Goal: Task Accomplishment & Management: Manage account settings

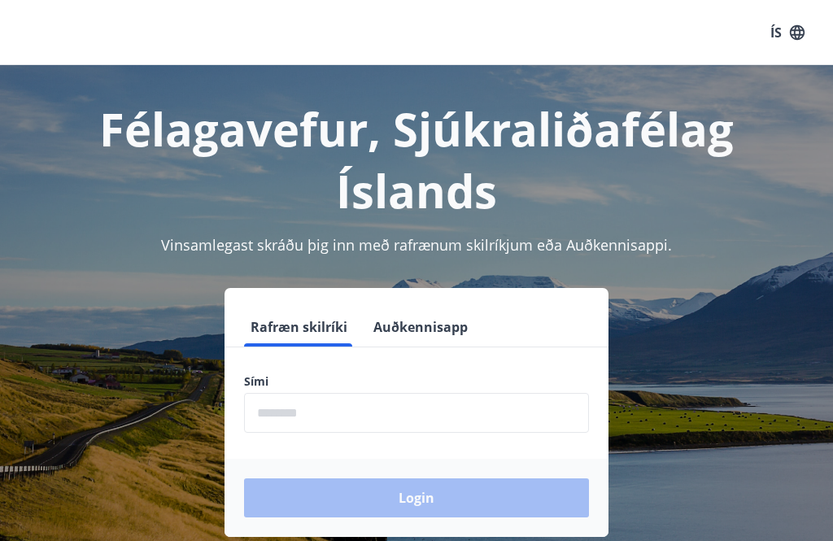
click at [284, 423] on input "phone" at bounding box center [416, 413] width 345 height 40
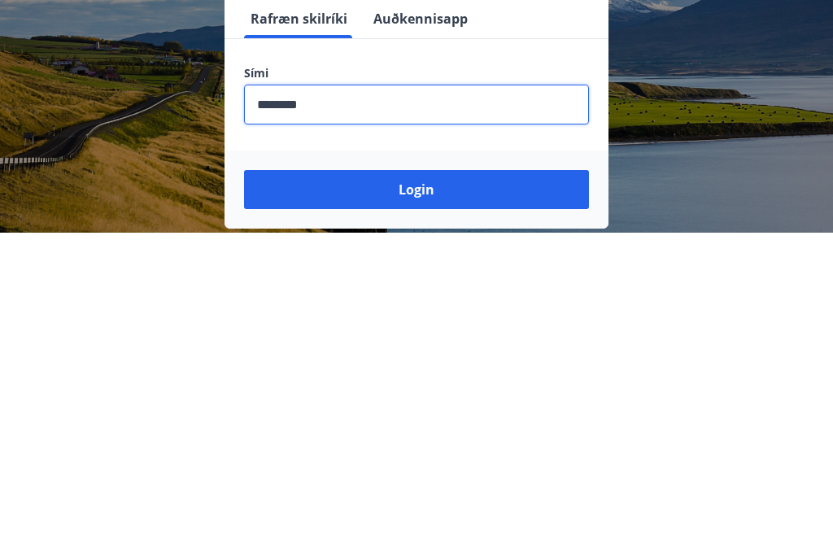
type input "********"
click at [417, 479] on button "Login" at bounding box center [416, 498] width 345 height 39
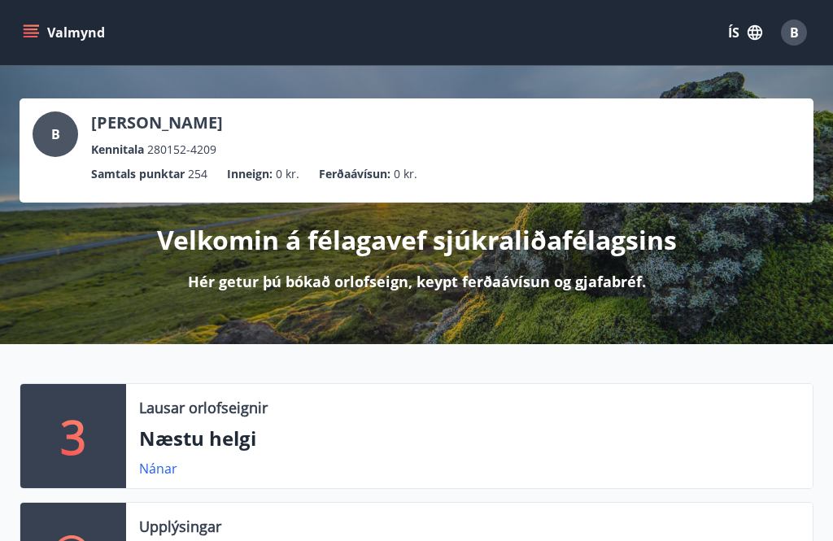
click at [30, 28] on icon "menu" at bounding box center [31, 29] width 15 height 2
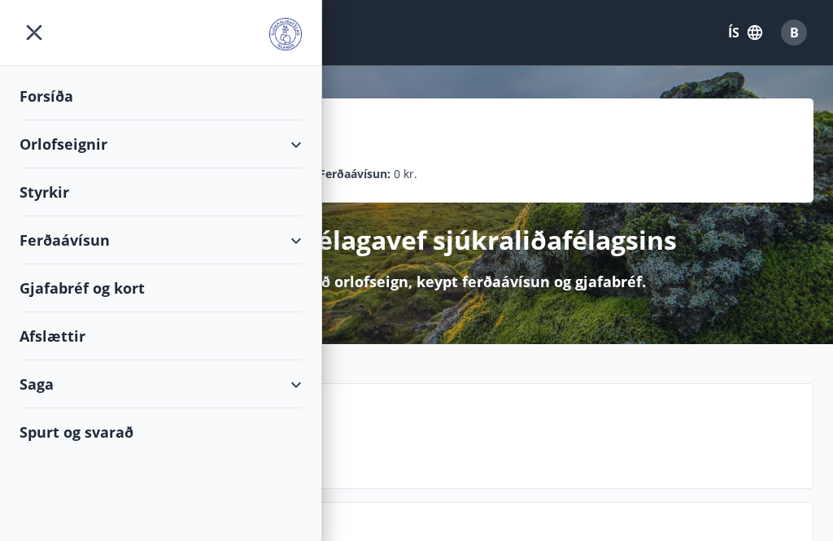
click at [96, 288] on div "Gjafabréf og kort" at bounding box center [161, 288] width 282 height 48
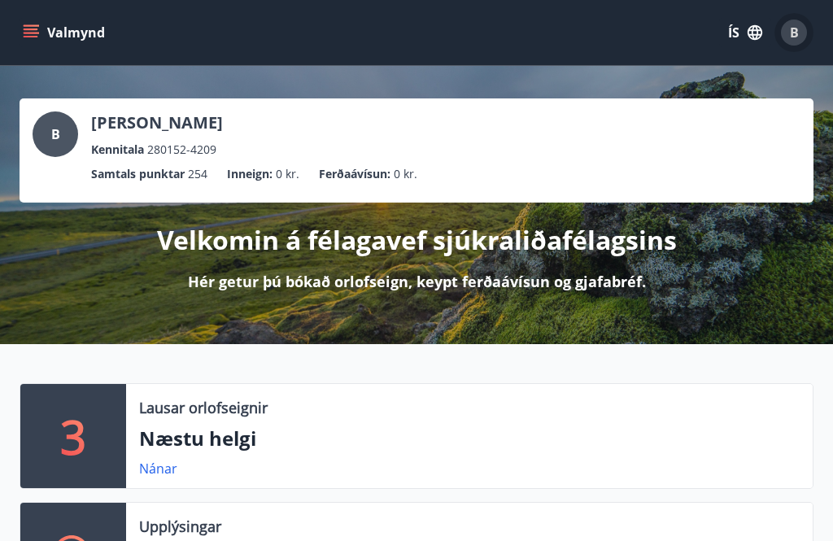
click at [797, 33] on span "B" at bounding box center [794, 33] width 9 height 18
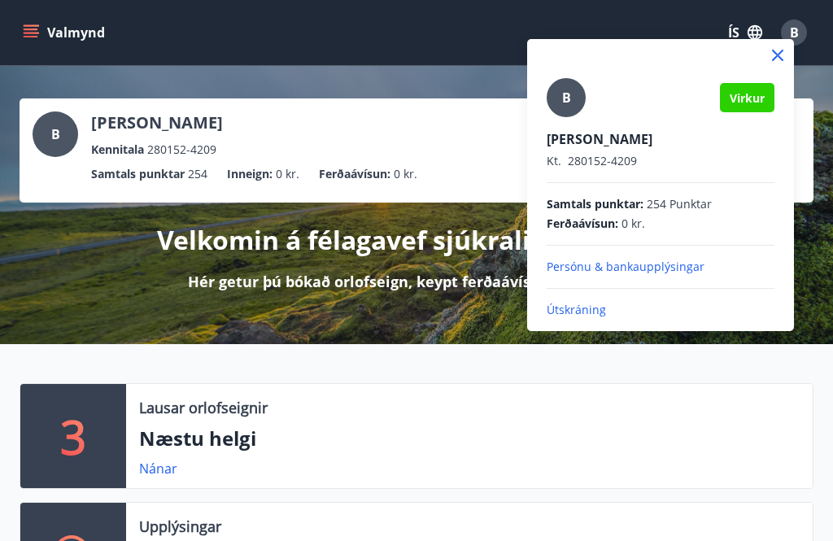
click at [586, 313] on p "Útskráning" at bounding box center [661, 310] width 228 height 16
